Goal: Task Accomplishment & Management: Manage account settings

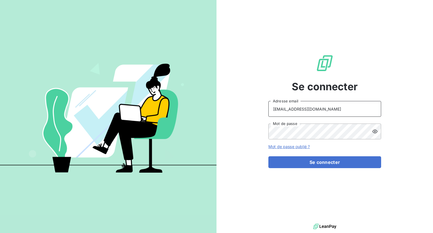
drag, startPoint x: 322, startPoint y: 110, endPoint x: 294, endPoint y: 108, distance: 27.9
click at [294, 108] on input "[EMAIL_ADDRESS][DOMAIN_NAME]" at bounding box center [324, 109] width 113 height 16
drag, startPoint x: 279, startPoint y: 107, endPoint x: 265, endPoint y: 107, distance: 13.6
click at [265, 107] on div "Se connecter [EMAIL_ADDRESS][DOMAIN_NAME] Adresse email Mot de passe Mot de pas…" at bounding box center [325, 111] width 217 height 222
click at [334, 103] on input "[EMAIL_ADDRESS][DOMAIN_NAME]" at bounding box center [324, 109] width 113 height 16
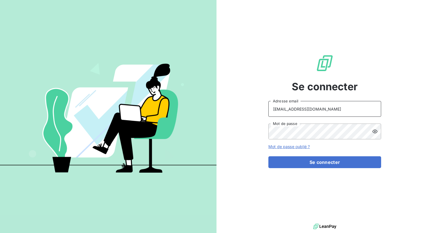
click at [328, 110] on input "[EMAIL_ADDRESS][DOMAIN_NAME]" at bounding box center [324, 109] width 113 height 16
click at [301, 110] on input "[EMAIL_ADDRESS][DOMAIN_NAME]" at bounding box center [324, 109] width 113 height 16
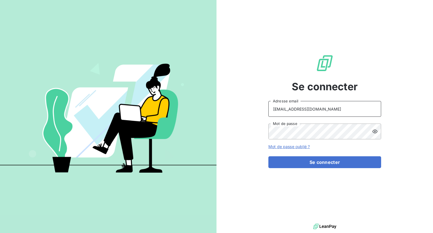
click at [301, 110] on input "[EMAIL_ADDRESS][DOMAIN_NAME]" at bounding box center [324, 109] width 113 height 16
click at [399, 80] on div "Se connecter [EMAIL_ADDRESS][DOMAIN_NAME] Adresse email Mot de passe Mot de pas…" at bounding box center [325, 111] width 217 height 222
drag, startPoint x: 324, startPoint y: 111, endPoint x: 284, endPoint y: 105, distance: 40.0
click at [324, 111] on input "[EMAIL_ADDRESS][DOMAIN_NAME]" at bounding box center [324, 109] width 113 height 16
drag, startPoint x: 284, startPoint y: 105, endPoint x: 247, endPoint y: 107, distance: 36.7
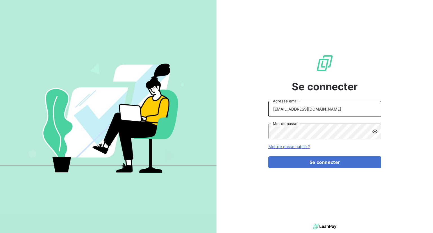
click at [247, 107] on div "Se connecter [EMAIL_ADDRESS][DOMAIN_NAME] Adresse email Mot de passe Mot de pas…" at bounding box center [325, 111] width 217 height 222
type input "[EMAIL_ADDRESS][DOMAIN_NAME]"
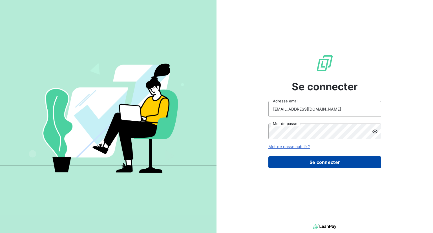
click at [321, 164] on button "Se connecter" at bounding box center [324, 162] width 113 height 12
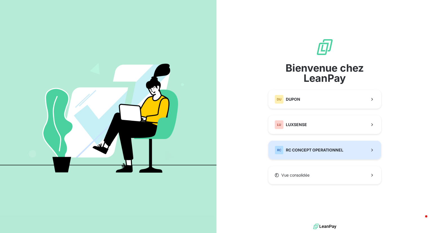
click at [310, 149] on span "RC CONCEPT OPERATIONNEL" at bounding box center [315, 150] width 58 height 6
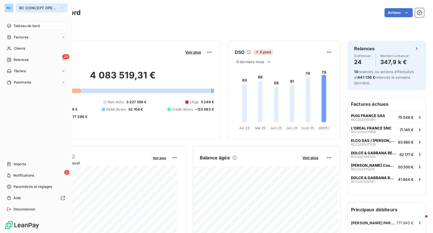
click at [59, 5] on icon "button" at bounding box center [61, 8] width 5 height 6
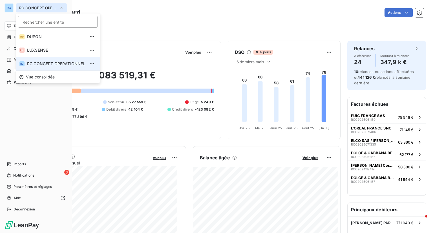
click at [9, 7] on div "RC" at bounding box center [9, 7] width 9 height 9
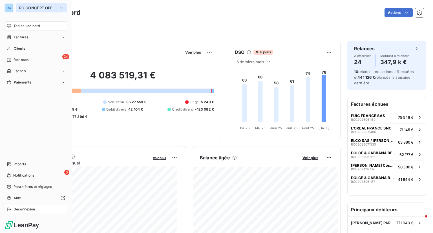
click at [17, 209] on span "Déconnexion" at bounding box center [25, 209] width 22 height 5
